Goal: Task Accomplishment & Management: Manage account settings

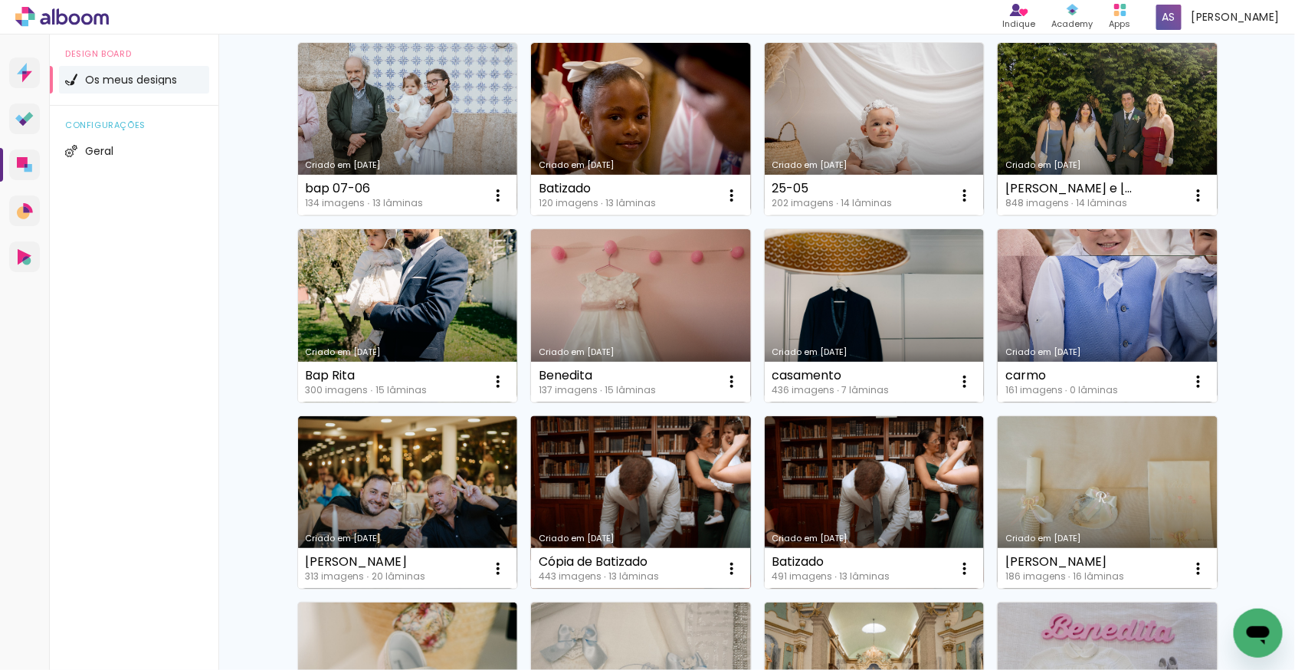
scroll to position [394, 0]
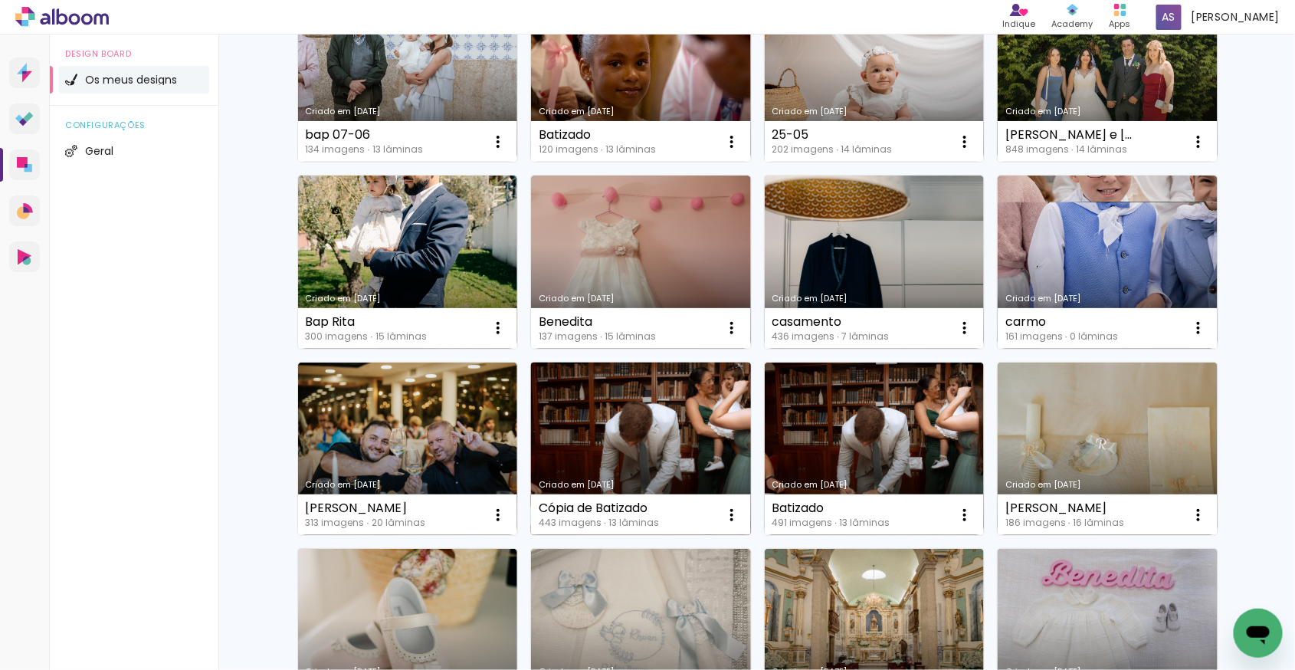
click at [678, 452] on link "Criado em [DATE]" at bounding box center [641, 448] width 220 height 173
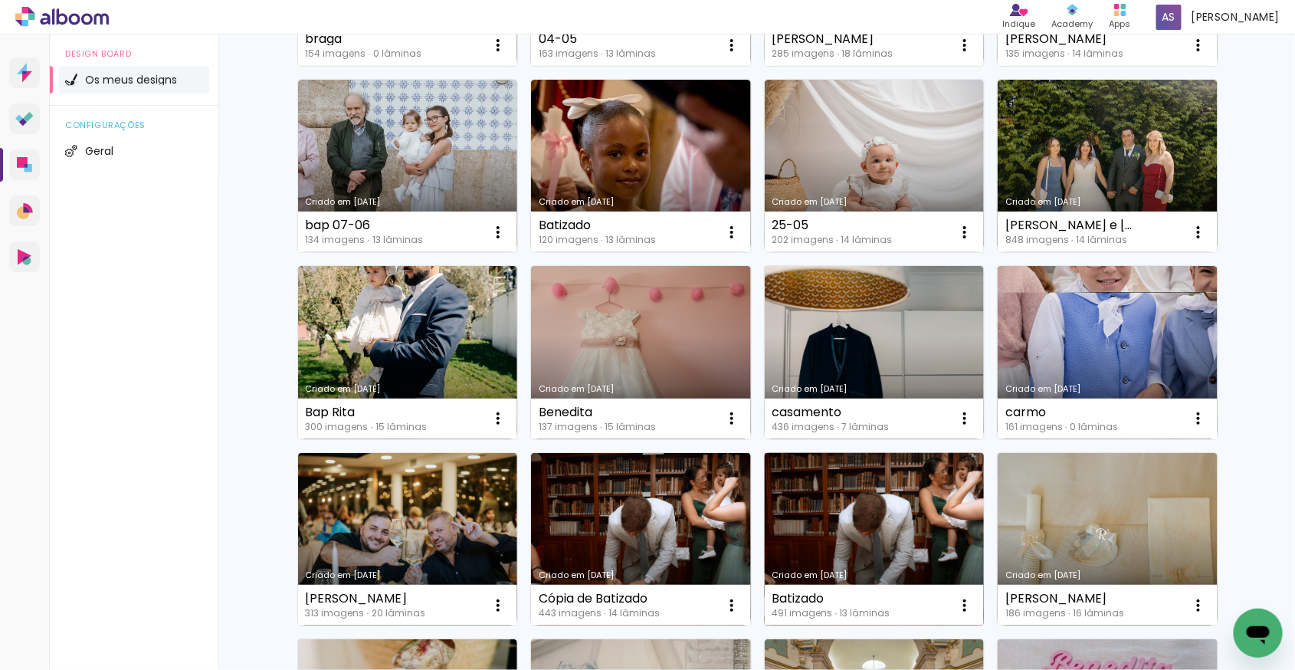
scroll to position [307, 0]
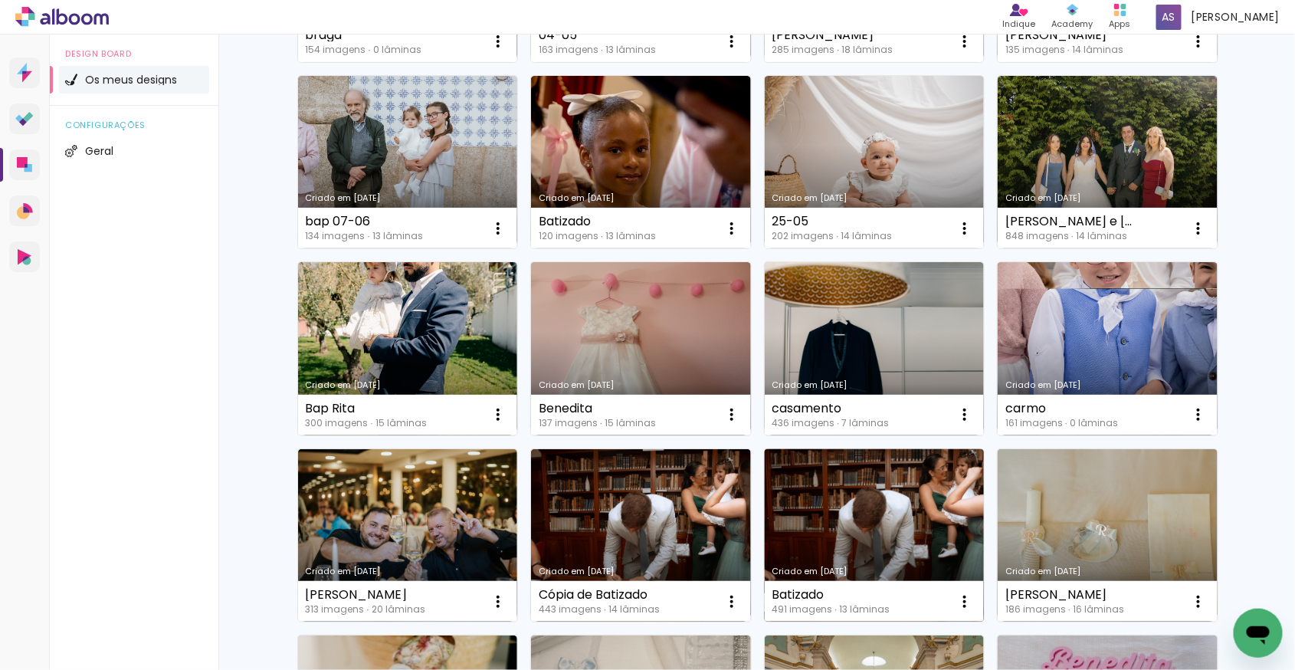
click at [828, 484] on link "Criado em [DATE]" at bounding box center [875, 535] width 220 height 173
